Goal: Find specific page/section: Find specific page/section

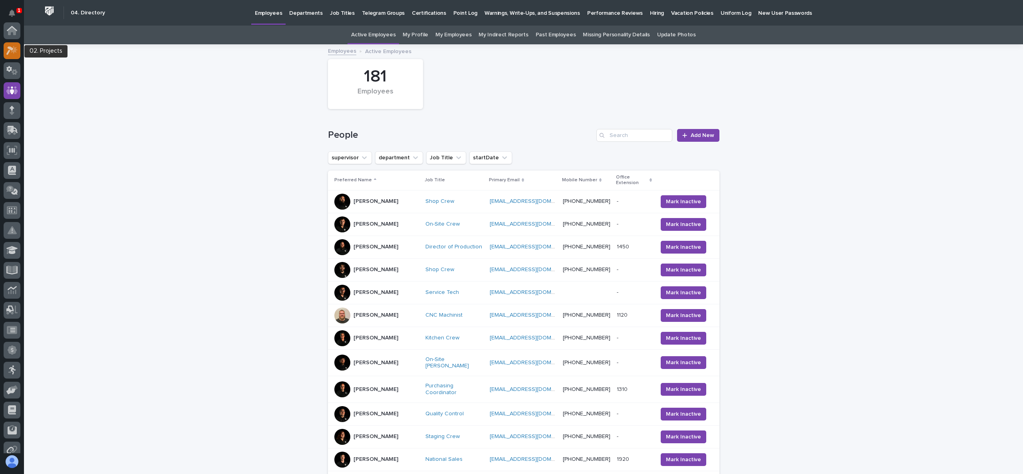
click at [14, 46] on icon at bounding box center [12, 50] width 12 height 9
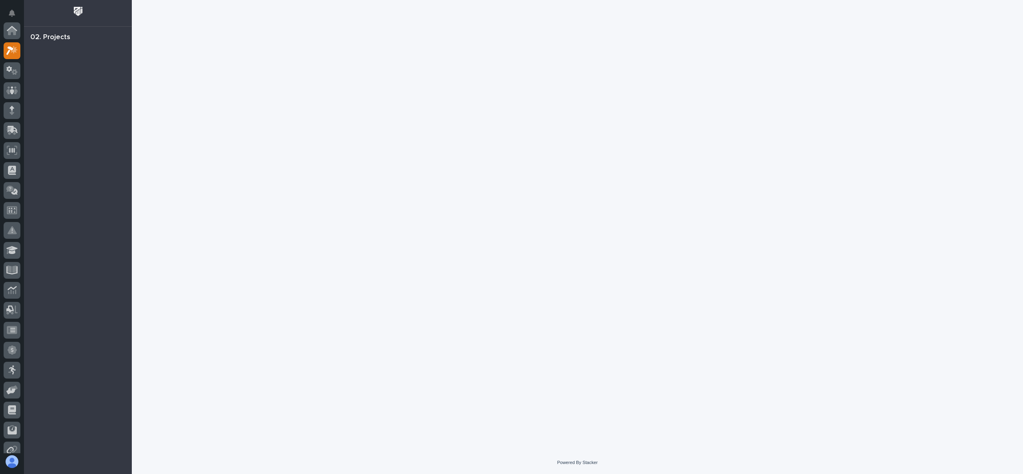
scroll to position [20, 0]
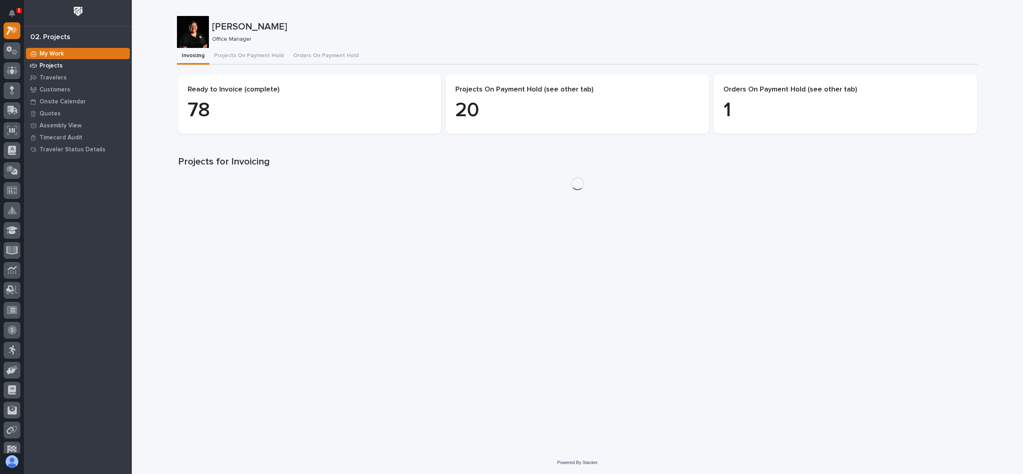
click at [54, 67] on p "Projects" at bounding box center [51, 65] width 23 height 7
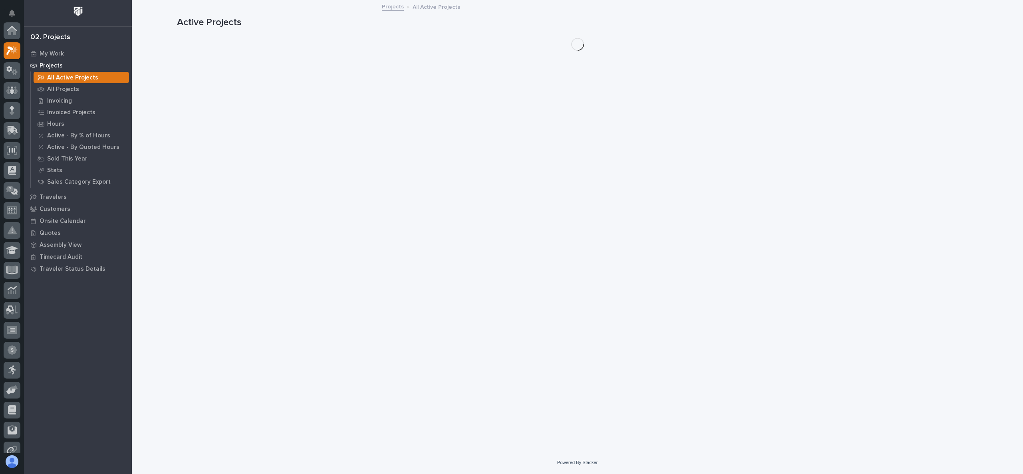
scroll to position [20, 0]
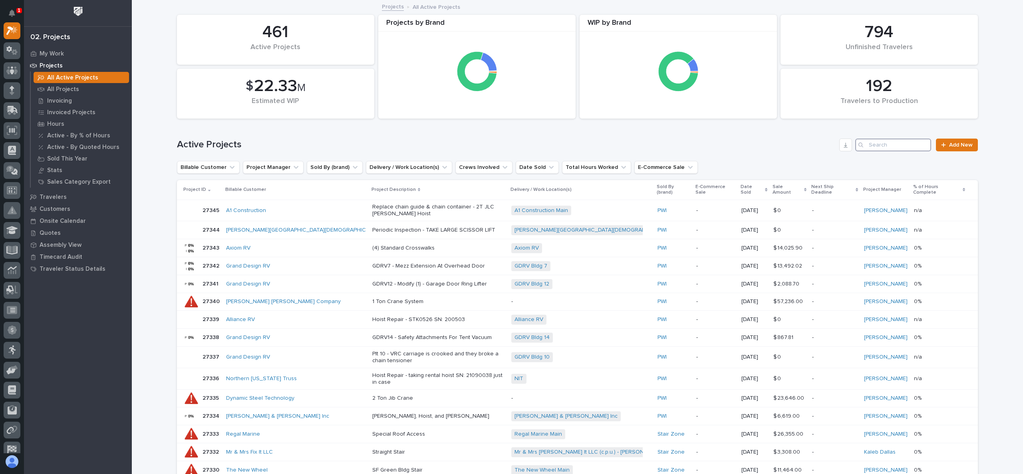
click at [895, 147] on input "Search" at bounding box center [893, 145] width 76 height 13
type input "26370"
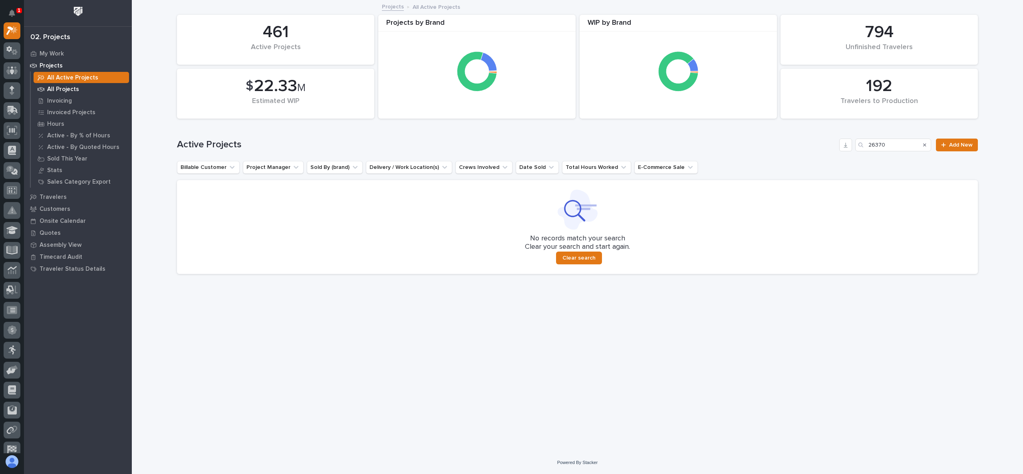
click at [64, 90] on p "All Projects" at bounding box center [63, 89] width 32 height 7
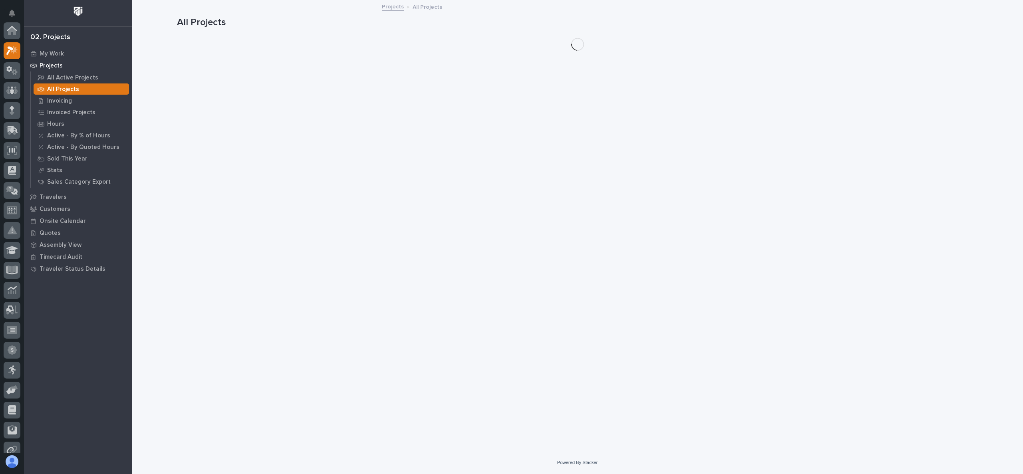
scroll to position [20, 0]
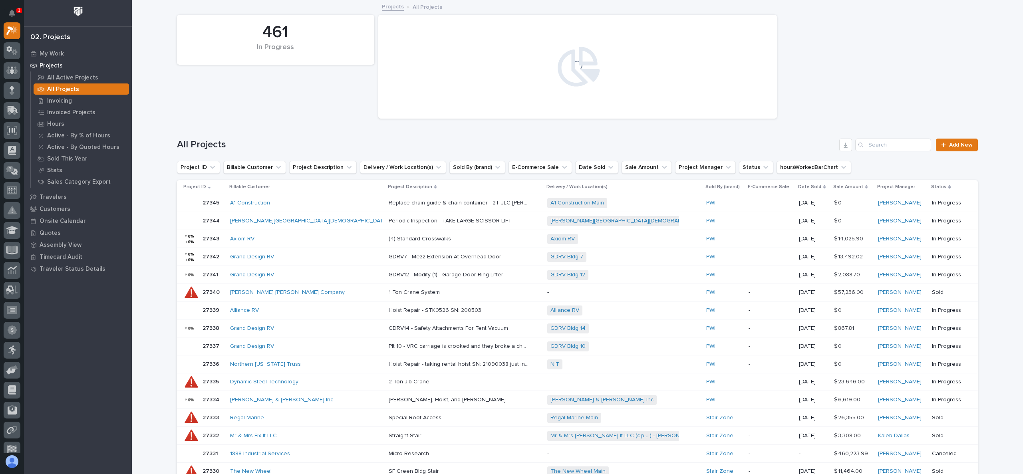
click at [893, 153] on div "All Projects Add New" at bounding box center [577, 142] width 801 height 38
click at [892, 151] on div "All Projects Add New" at bounding box center [577, 142] width 801 height 38
click at [891, 147] on input "Search" at bounding box center [893, 145] width 76 height 13
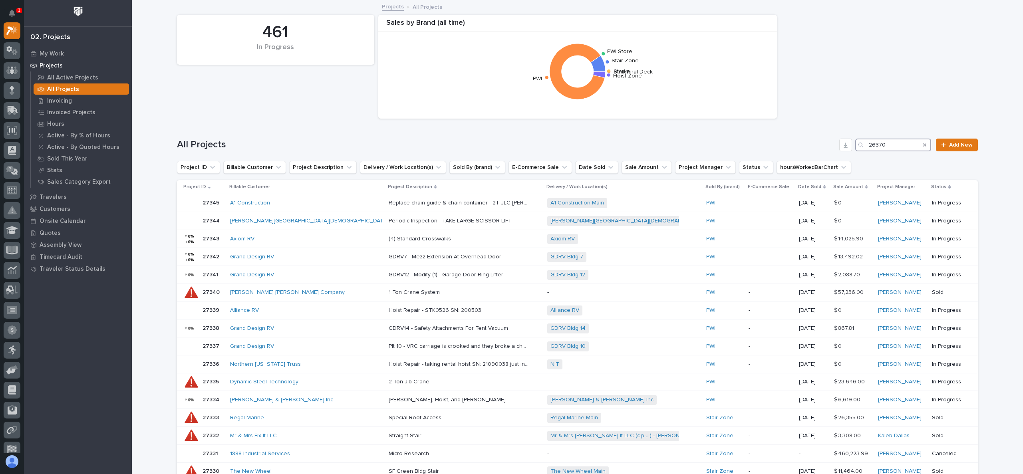
type input "26370"
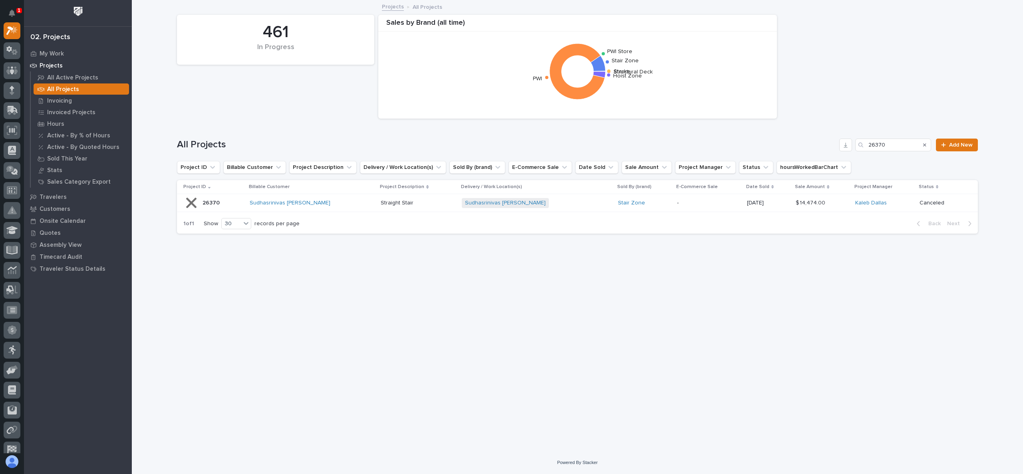
click at [212, 201] on p "26370" at bounding box center [212, 202] width 19 height 8
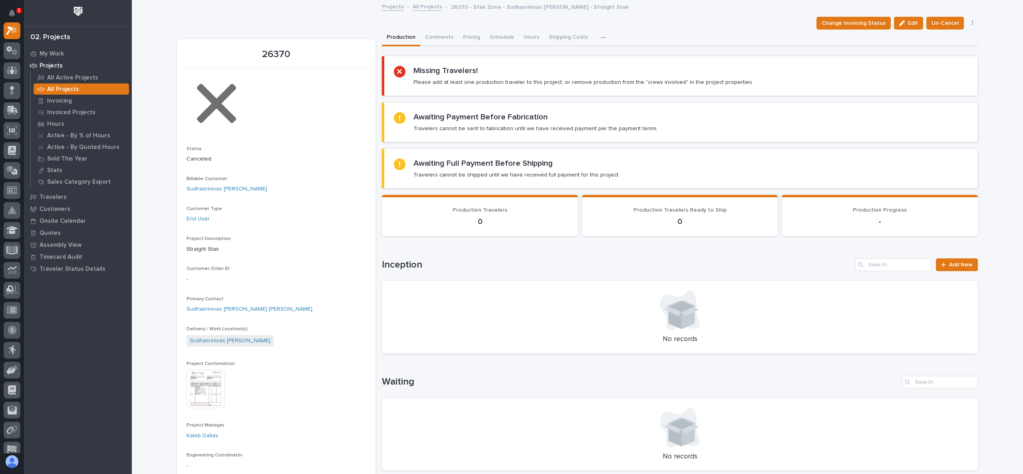
click at [418, 8] on link "All Projects" at bounding box center [428, 6] width 30 height 9
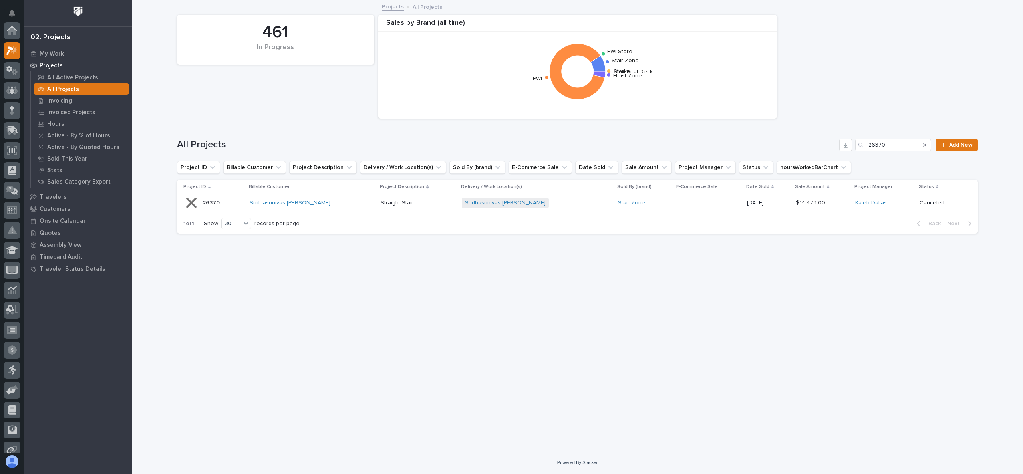
scroll to position [20, 0]
click at [289, 98] on div "461 In Progress Sales by [PERSON_NAME] (all time) Structural Deck [PERSON_NAME]…" at bounding box center [577, 67] width 809 height 112
drag, startPoint x: 912, startPoint y: 141, endPoint x: 779, endPoint y: 159, distance: 134.6
click at [779, 159] on div "All Projects 26370 Add New" at bounding box center [577, 142] width 801 height 38
type input "26484"
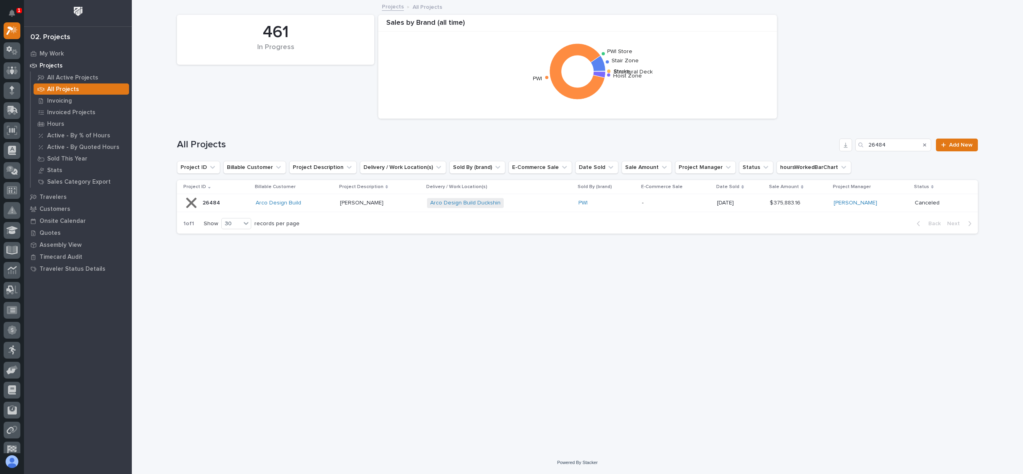
click at [213, 198] on p "26484" at bounding box center [212, 202] width 19 height 8
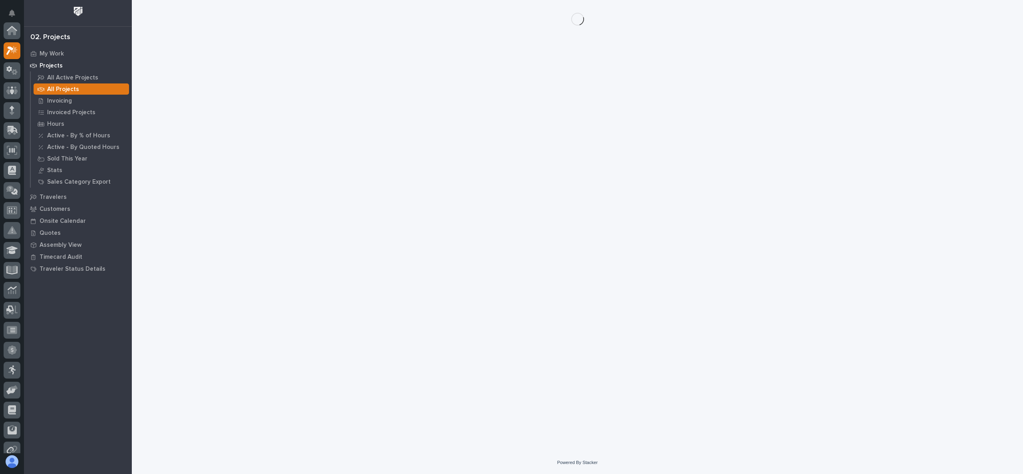
scroll to position [20, 0]
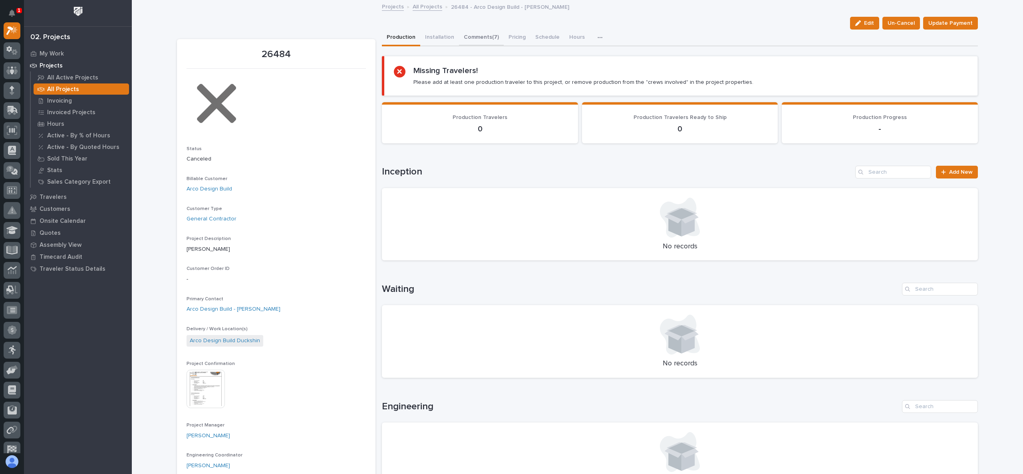
click at [481, 38] on button "Comments (7)" at bounding box center [481, 38] width 45 height 17
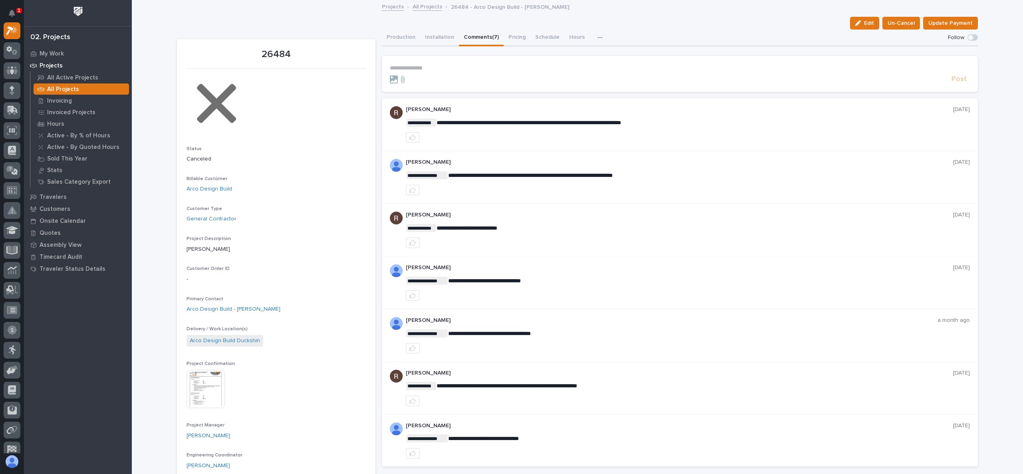
click at [422, 6] on link "All Projects" at bounding box center [428, 6] width 30 height 9
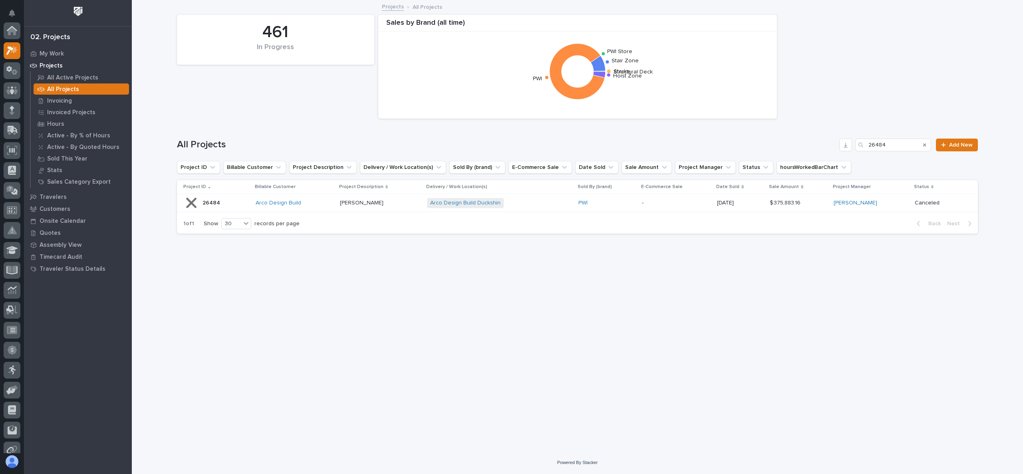
scroll to position [20, 0]
drag, startPoint x: 903, startPoint y: 146, endPoint x: 838, endPoint y: 150, distance: 65.2
click at [838, 150] on div "All Projects 26484 Add New" at bounding box center [577, 145] width 801 height 13
type input "27081"
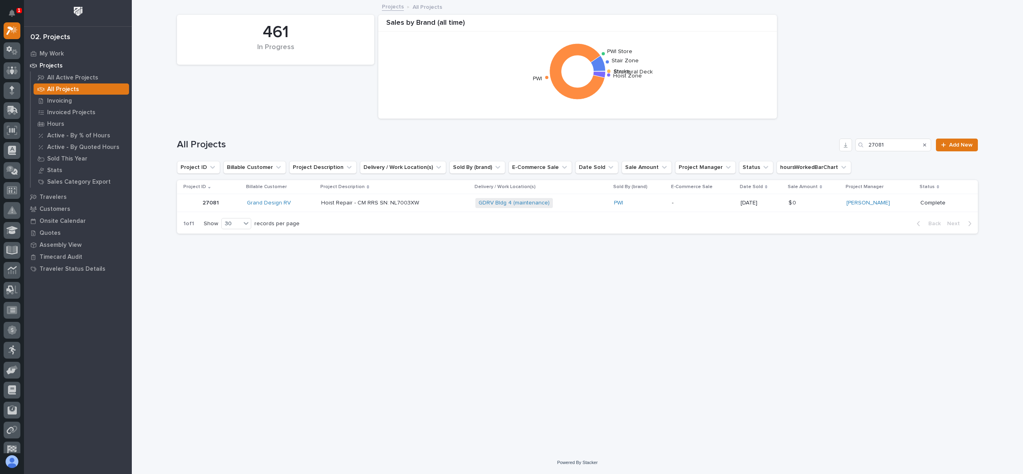
click at [204, 203] on p "27081" at bounding box center [212, 202] width 18 height 8
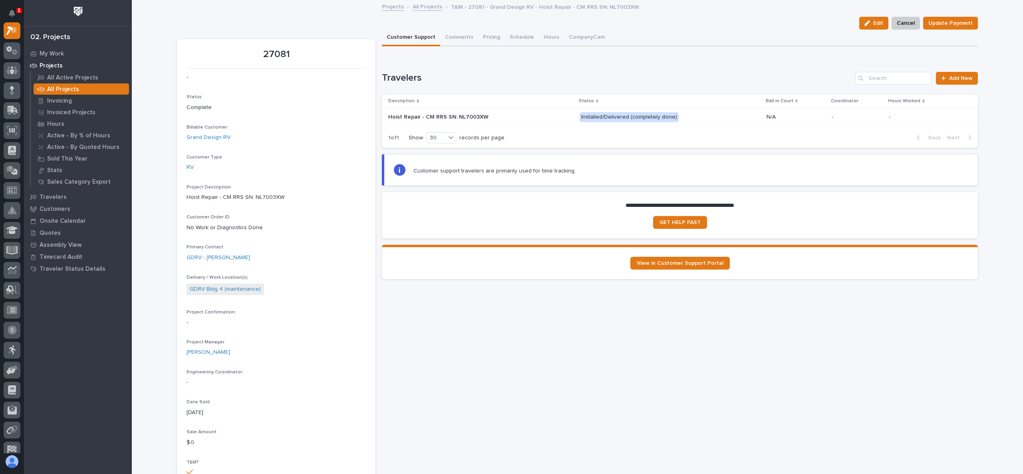
click at [413, 8] on link "All Projects" at bounding box center [428, 6] width 30 height 9
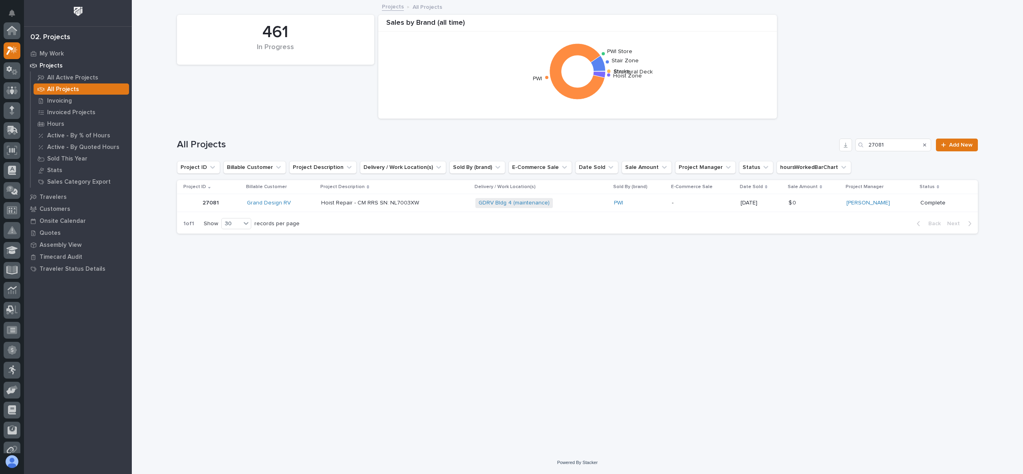
scroll to position [20, 0]
